Goal: Ask a question

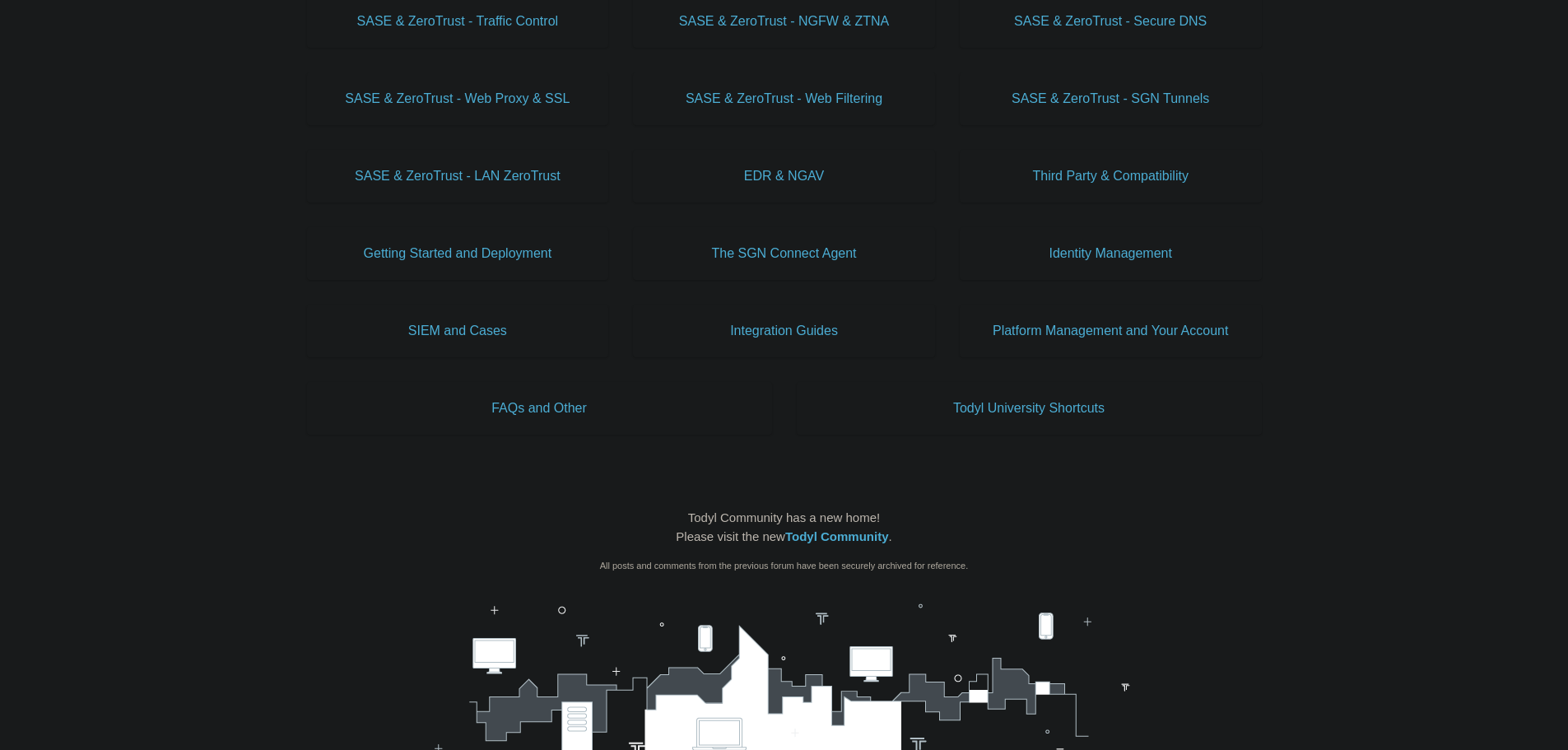
scroll to position [659, 0]
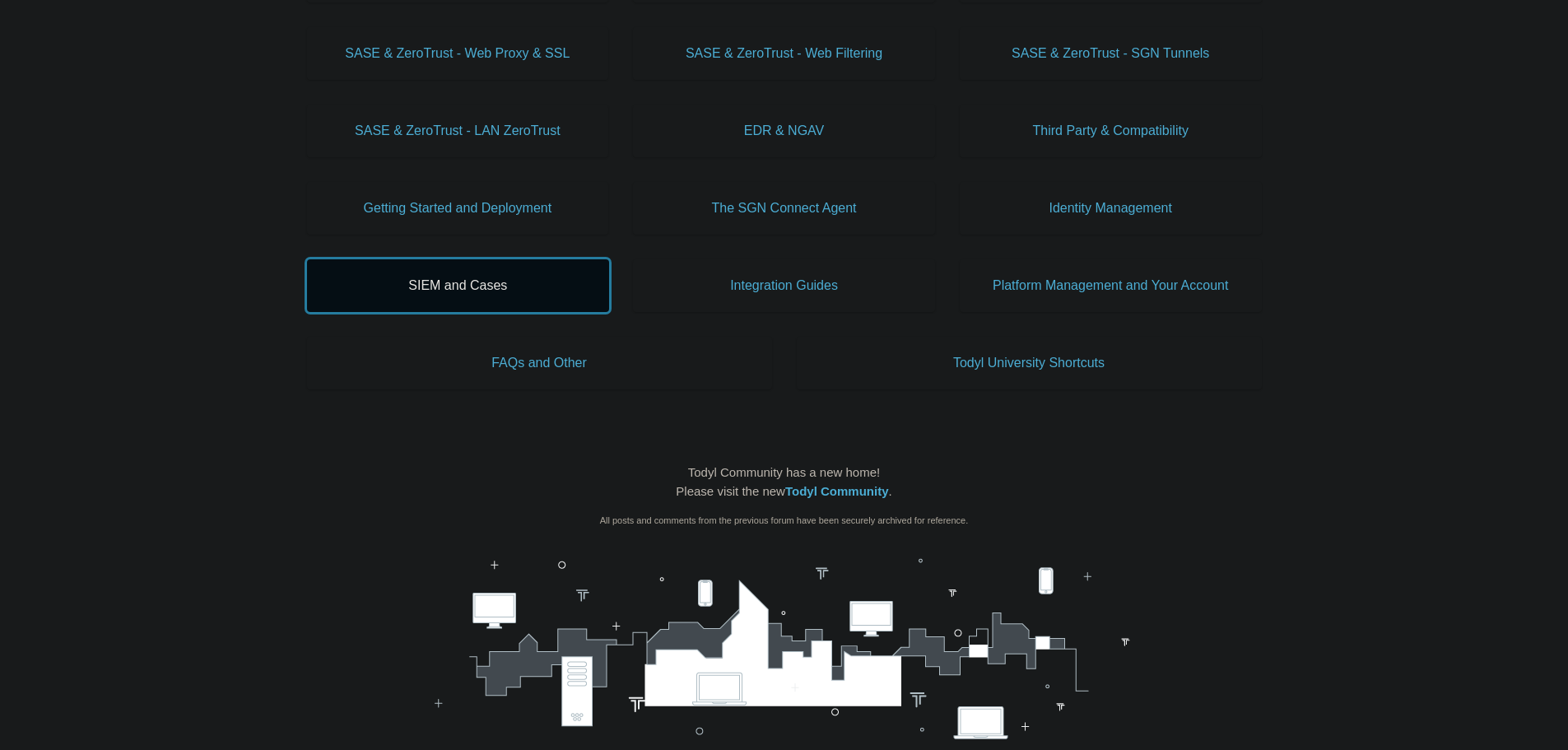
click at [477, 296] on link "SIEM and Cases" at bounding box center [459, 285] width 303 height 52
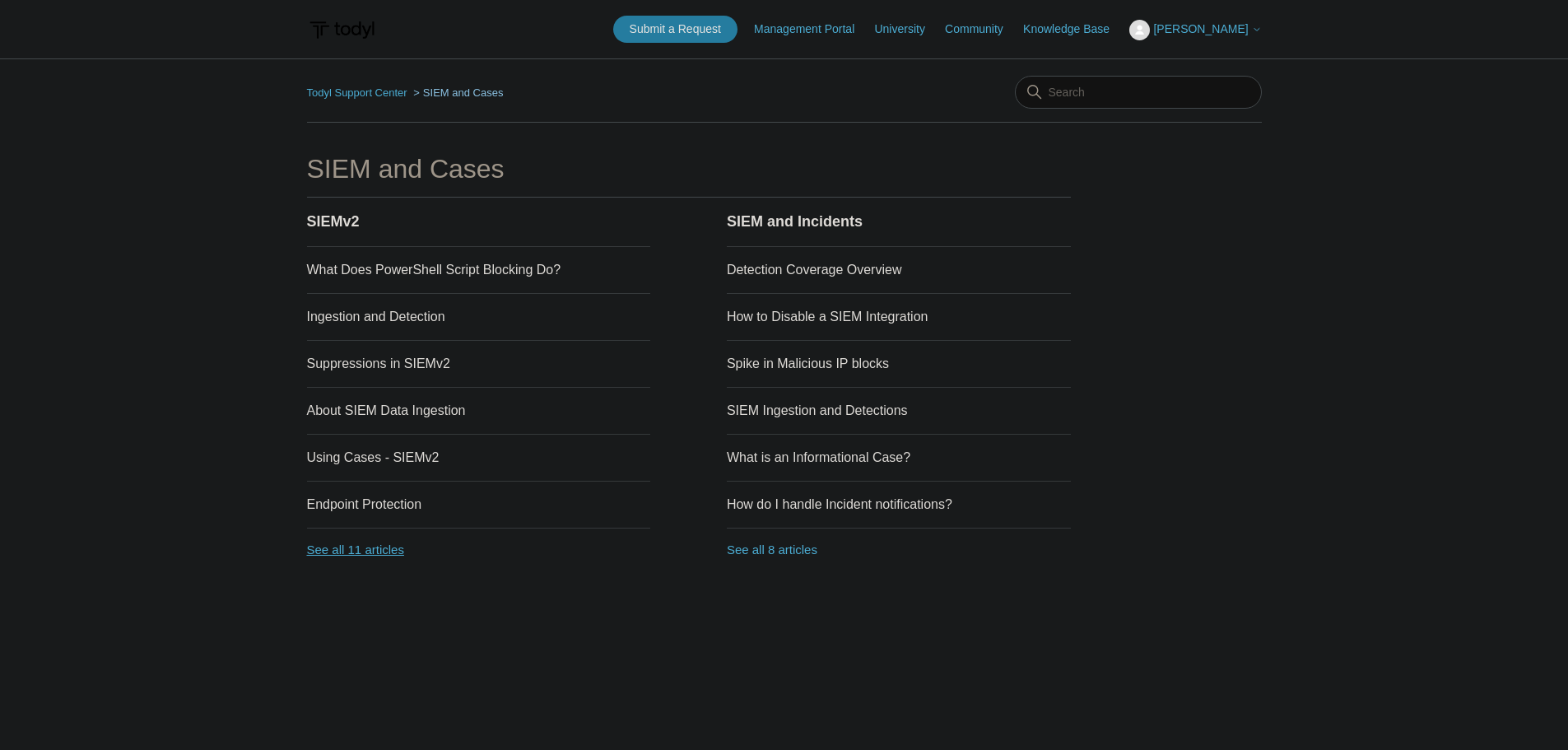
click at [390, 551] on link "See all 11 articles" at bounding box center [479, 550] width 344 height 44
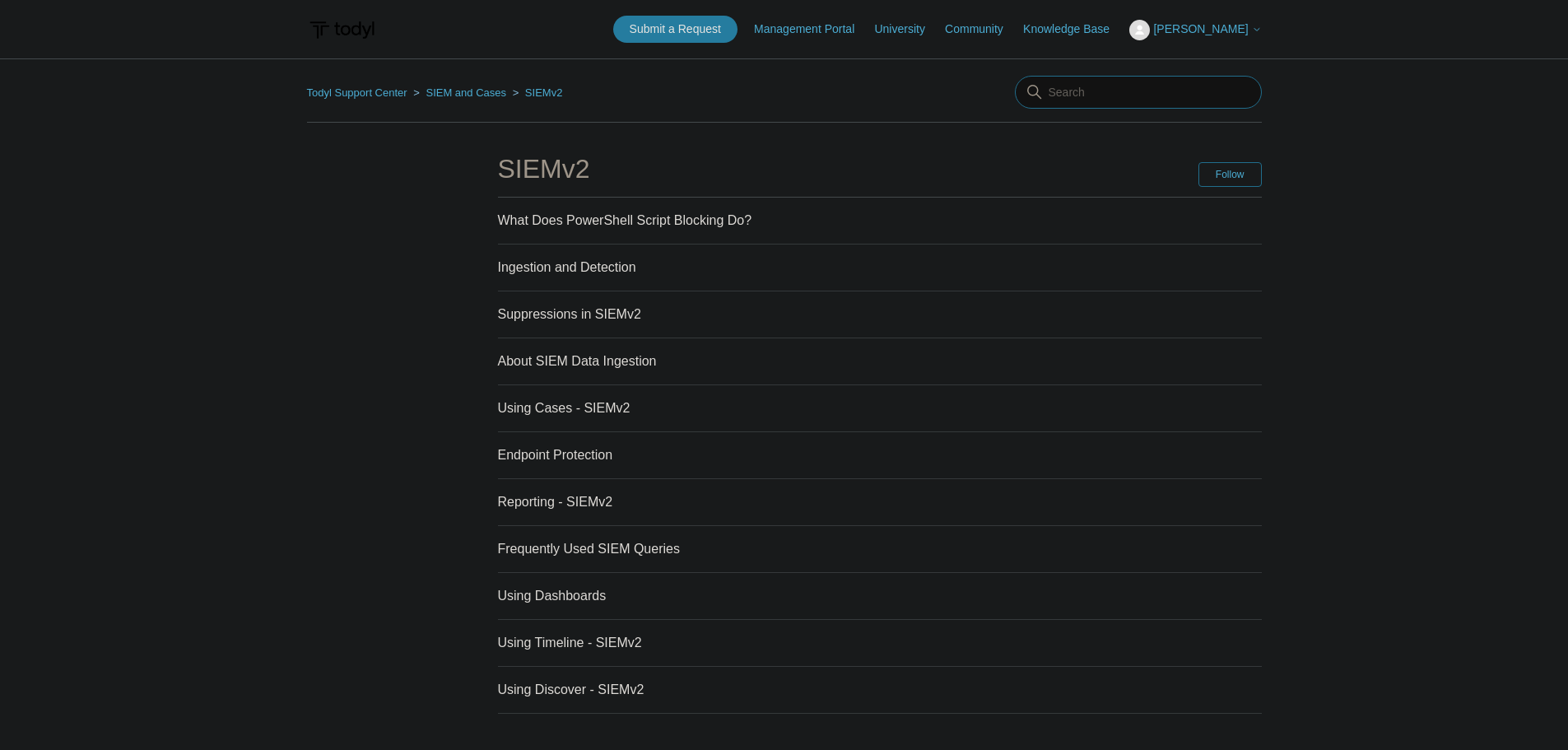
click at [1104, 81] on input "Search" at bounding box center [1138, 92] width 247 height 33
type input "email threat"
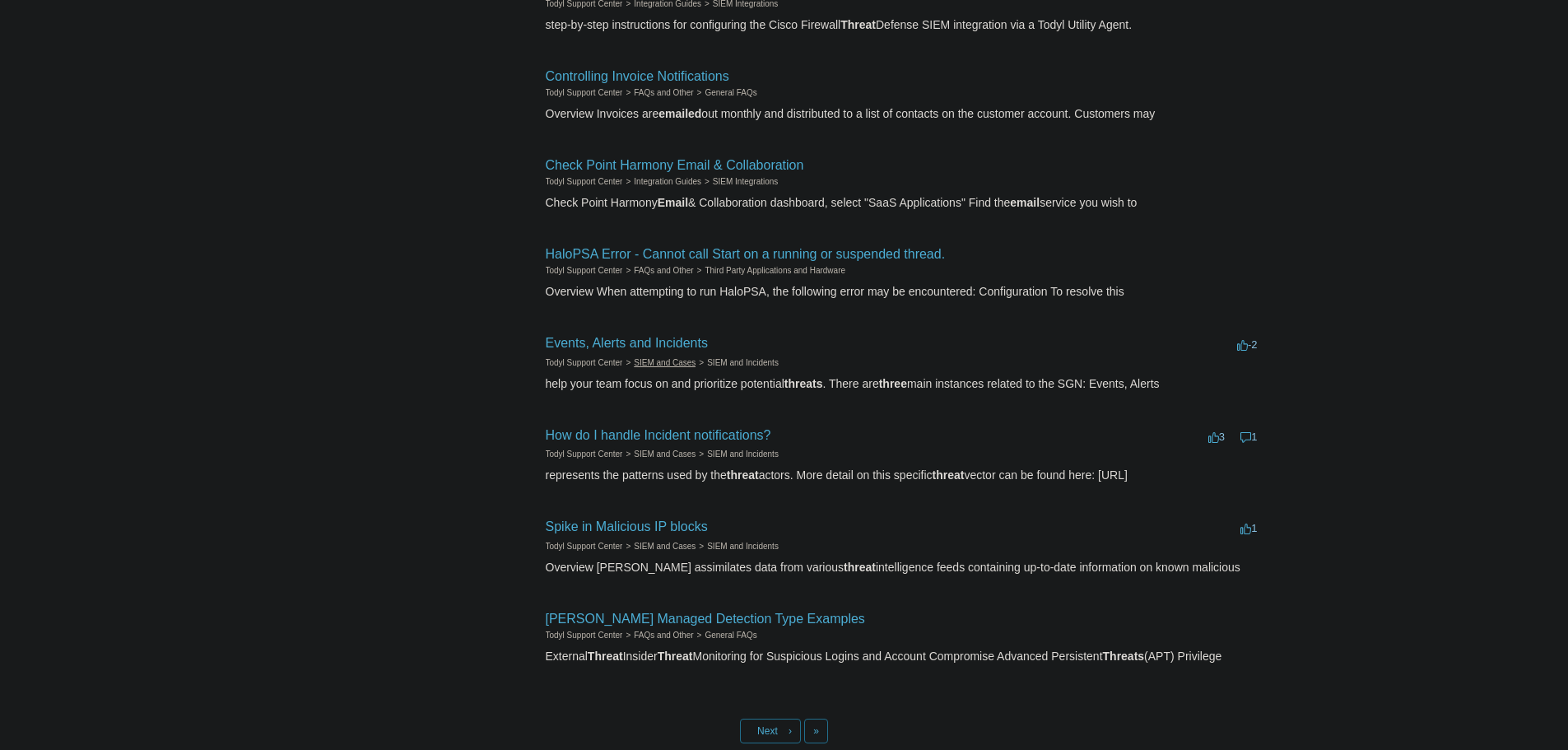
scroll to position [494, 0]
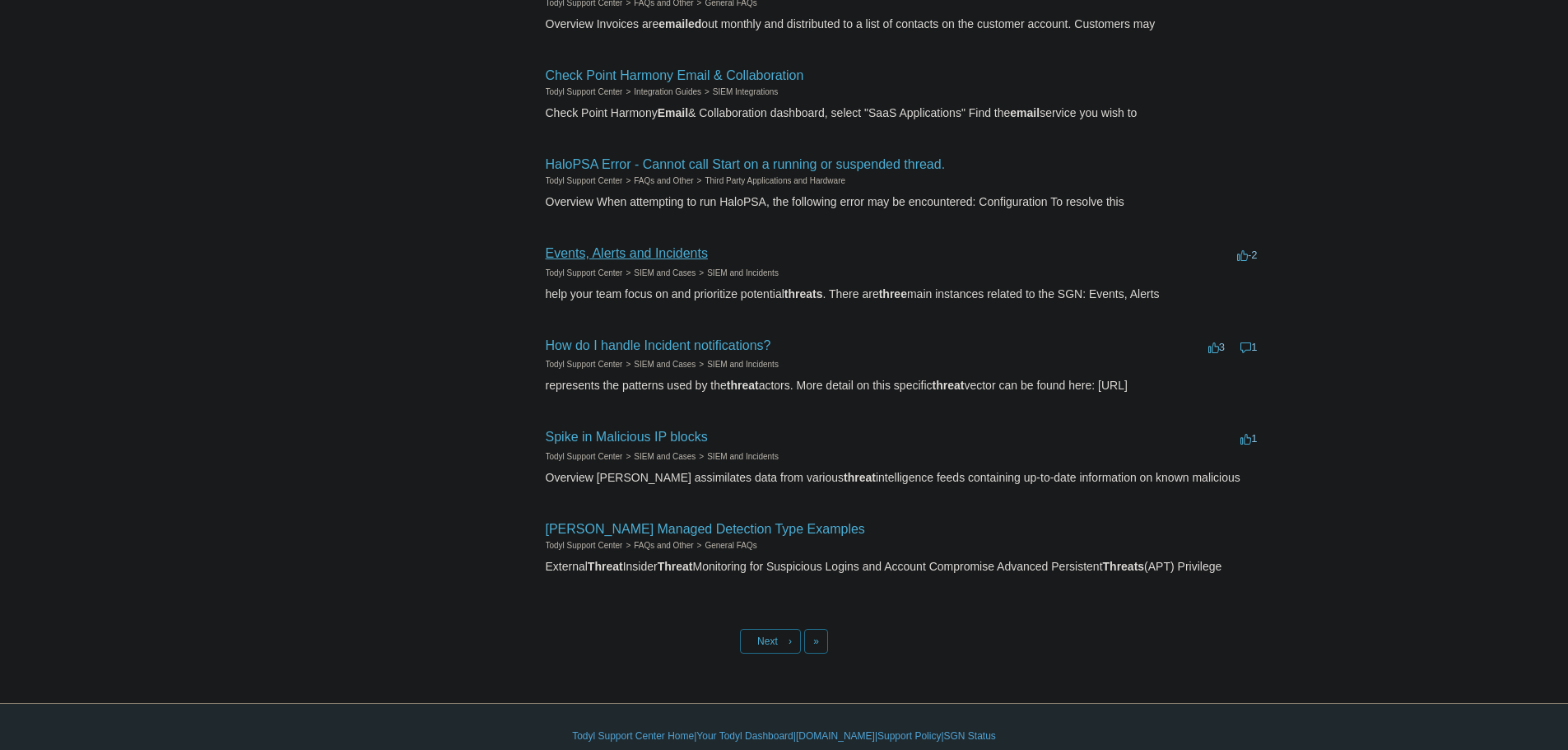
click at [625, 251] on link "Events, Alerts and Incidents" at bounding box center [626, 253] width 162 height 14
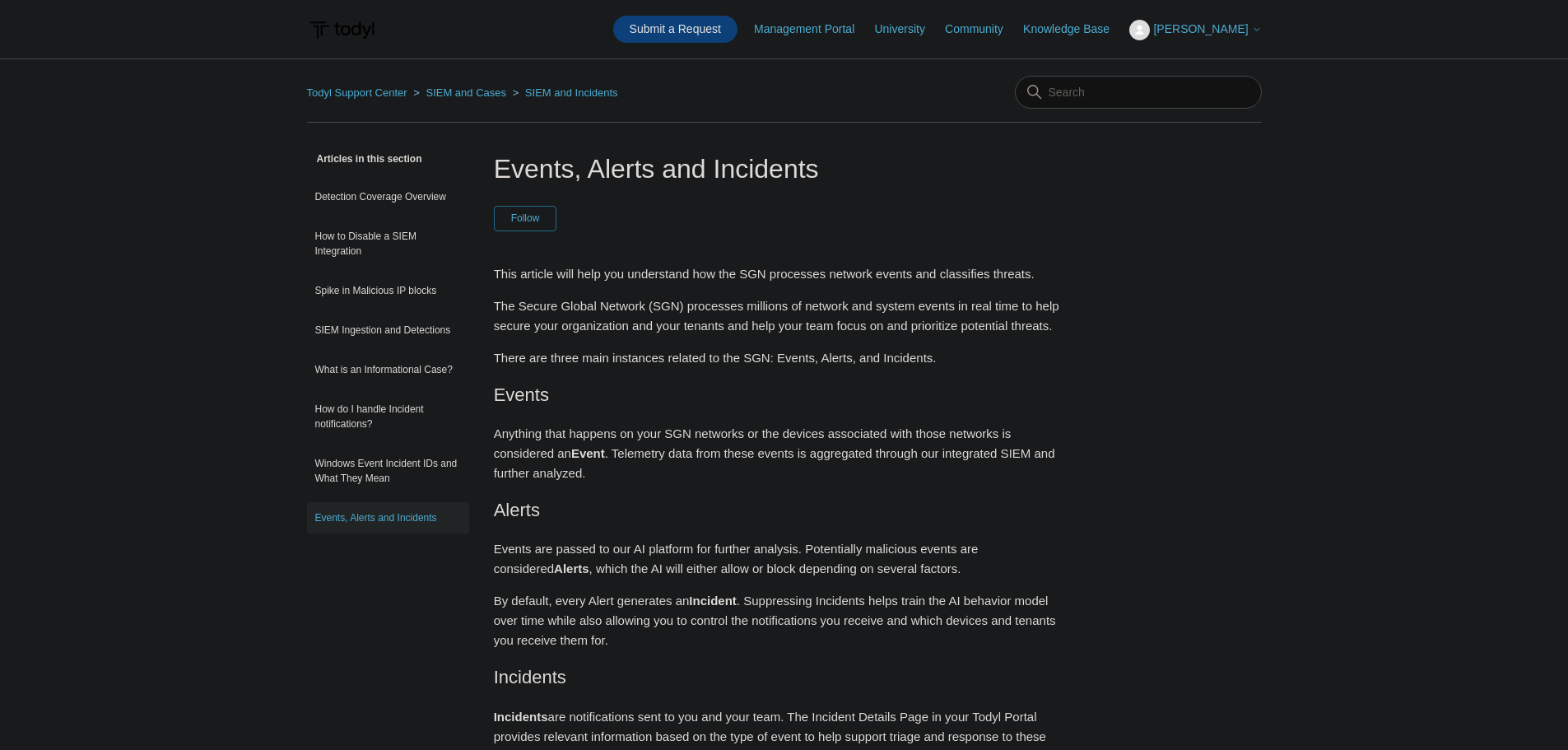
click at [697, 30] on link "Submit a Request" at bounding box center [675, 29] width 124 height 27
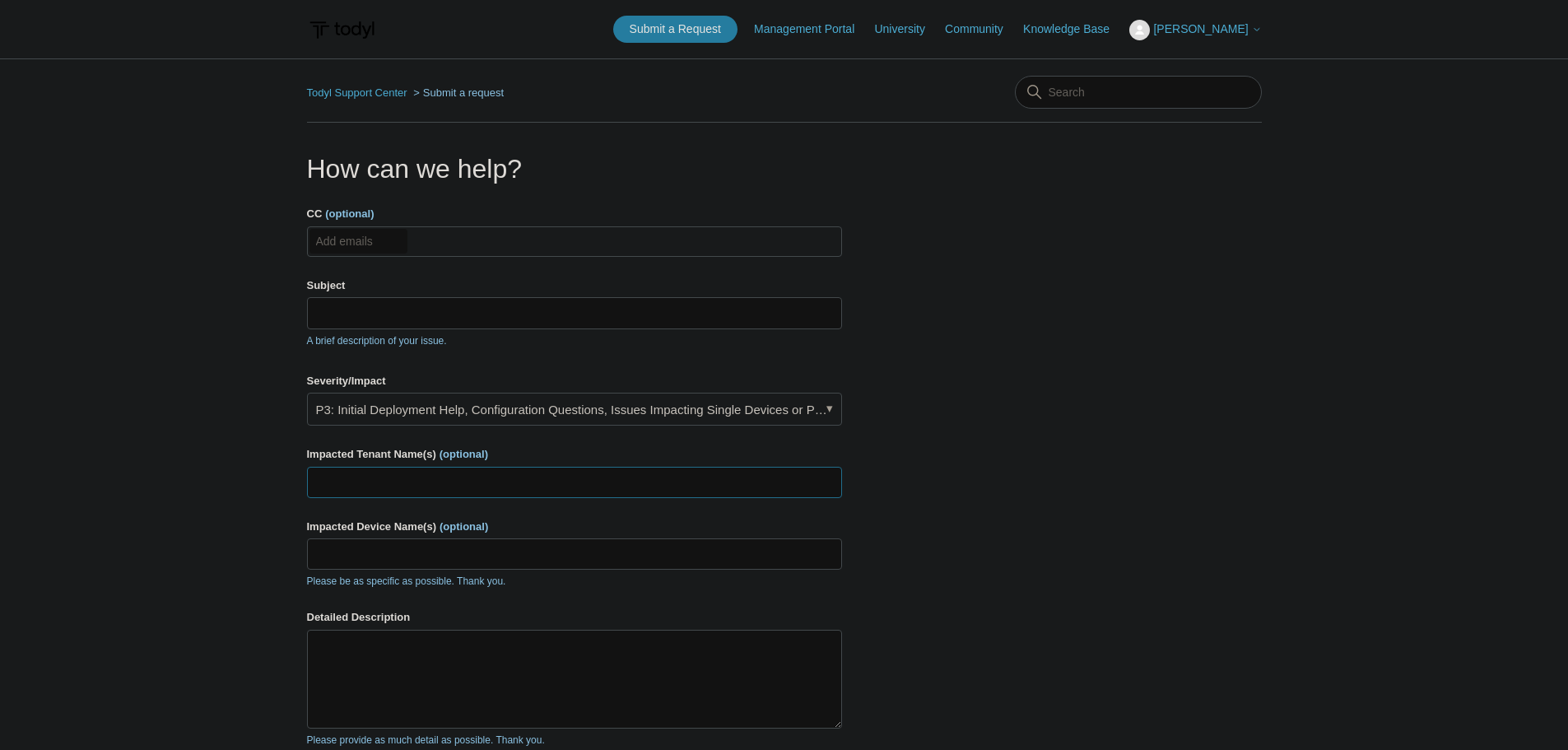
click at [355, 488] on input "Impacted Tenant Name(s) (optional)" at bounding box center [575, 482] width 535 height 31
click at [435, 241] on ul "Add emails" at bounding box center [575, 241] width 535 height 30
type input "[EMAIL_ADDRESS][DOMAIN_NAME]"
drag, startPoint x: 363, startPoint y: 311, endPoint x: 423, endPoint y: 353, distance: 73.2
click at [363, 313] on input "Subject" at bounding box center [575, 312] width 535 height 31
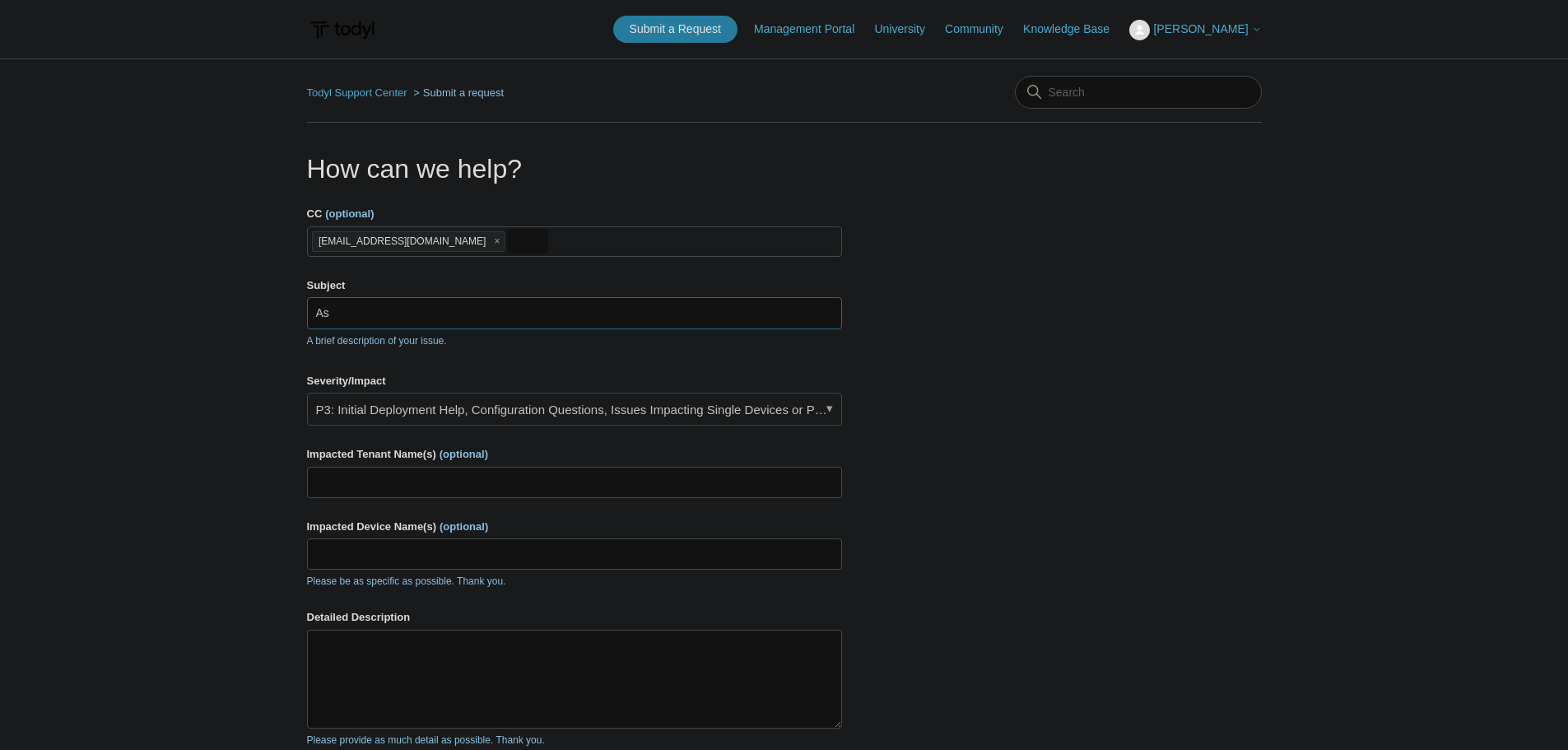
type input "A"
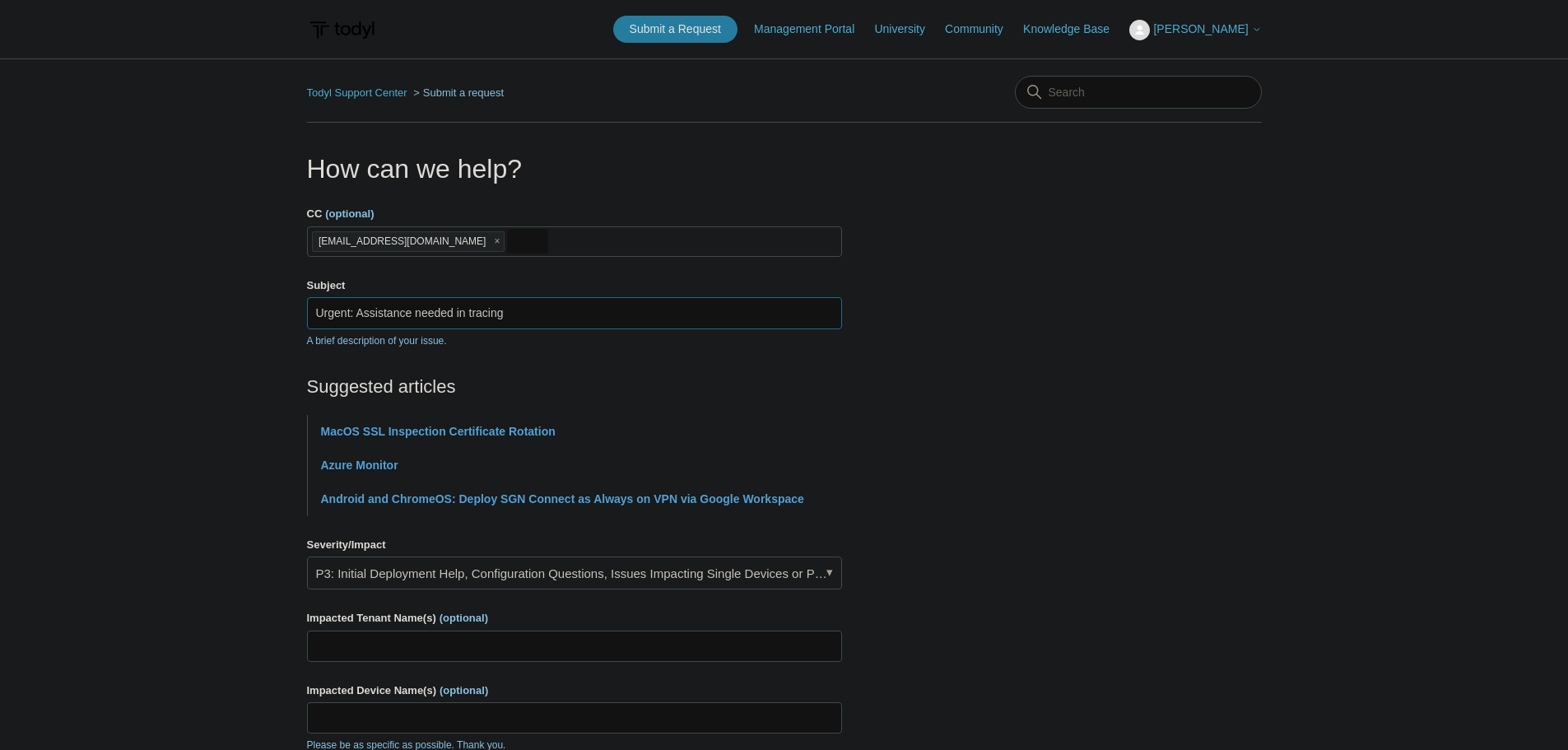
click at [524, 318] on input "Urgent: Assistance needed in tracing" at bounding box center [575, 312] width 535 height 31
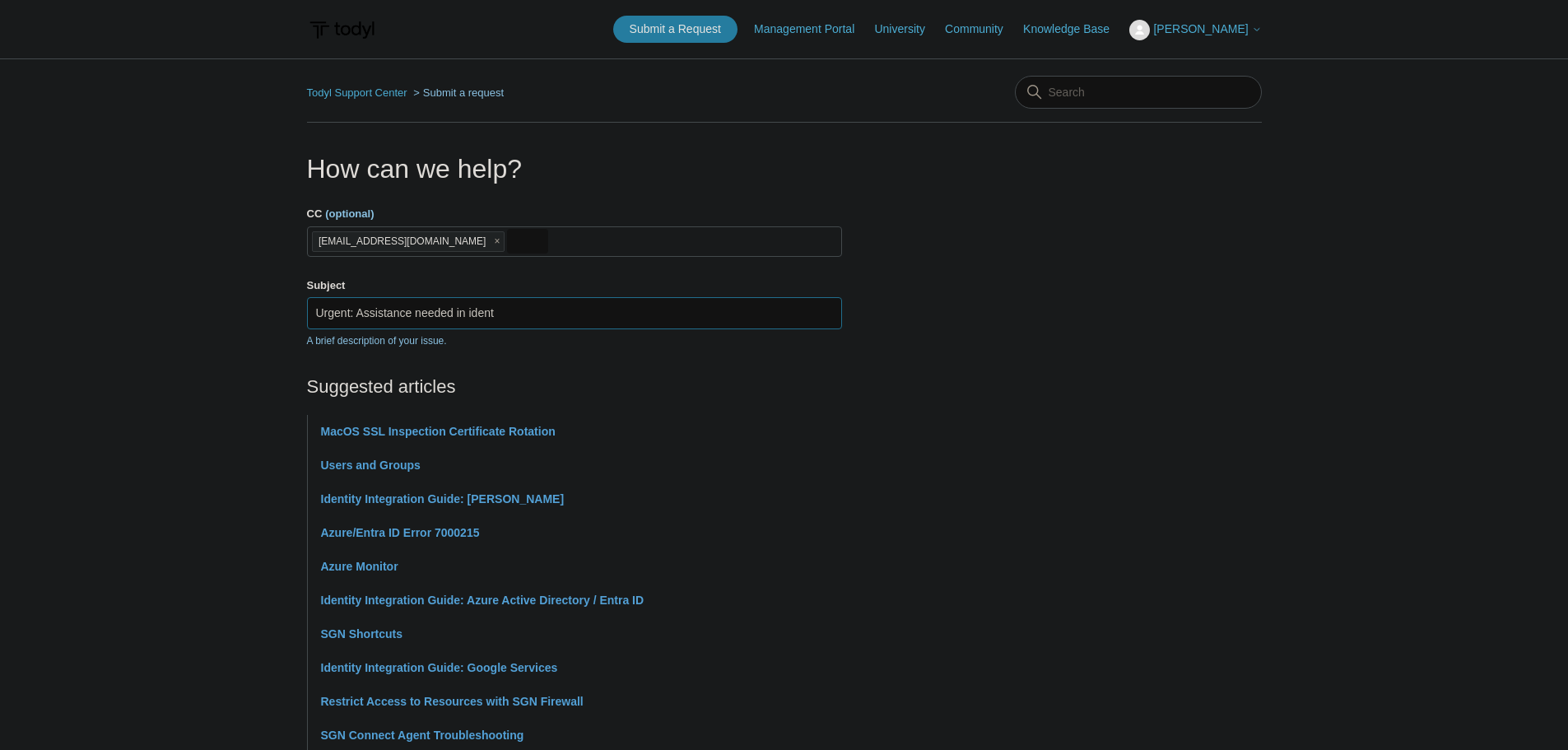
type input "Urgent: Assistance needed in ident"
